Goal: Task Accomplishment & Management: Manage account settings

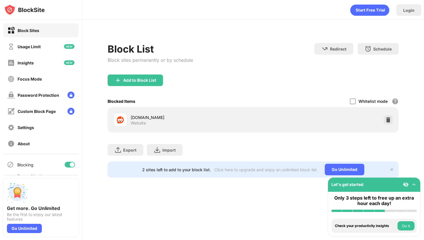
click at [68, 167] on div at bounding box center [70, 164] width 10 height 6
